Goal: Navigation & Orientation: Understand site structure

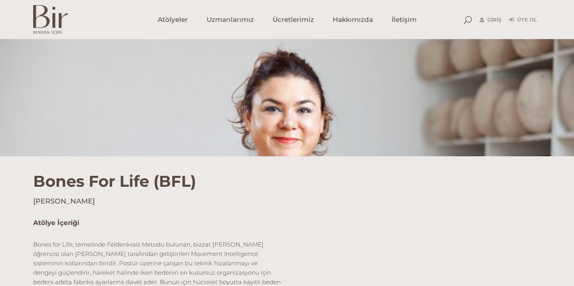
scroll to position [79, 0]
click at [287, 14] on link "Ücretlerimiz" at bounding box center [293, 19] width 60 height 39
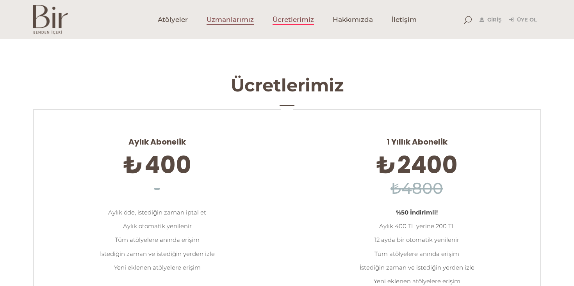
click at [228, 13] on link "Uzmanlarımız" at bounding box center [230, 19] width 66 height 39
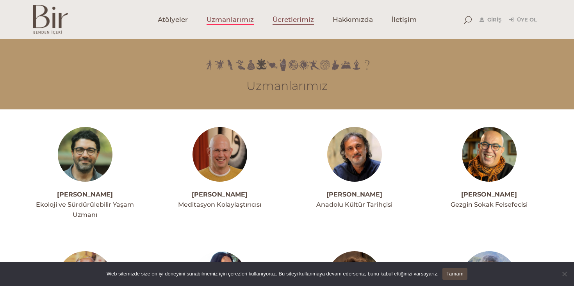
click at [301, 21] on span "Ücretlerimiz" at bounding box center [293, 19] width 41 height 9
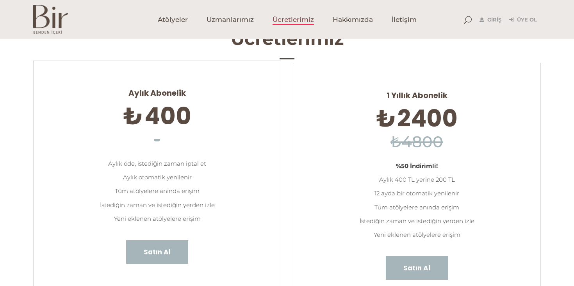
scroll to position [47, 0]
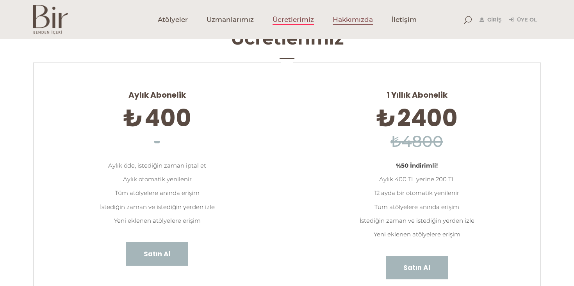
click at [358, 19] on span "Hakkımızda" at bounding box center [353, 19] width 40 height 9
